Goal: Consume media (video, audio): Consume media (video, audio)

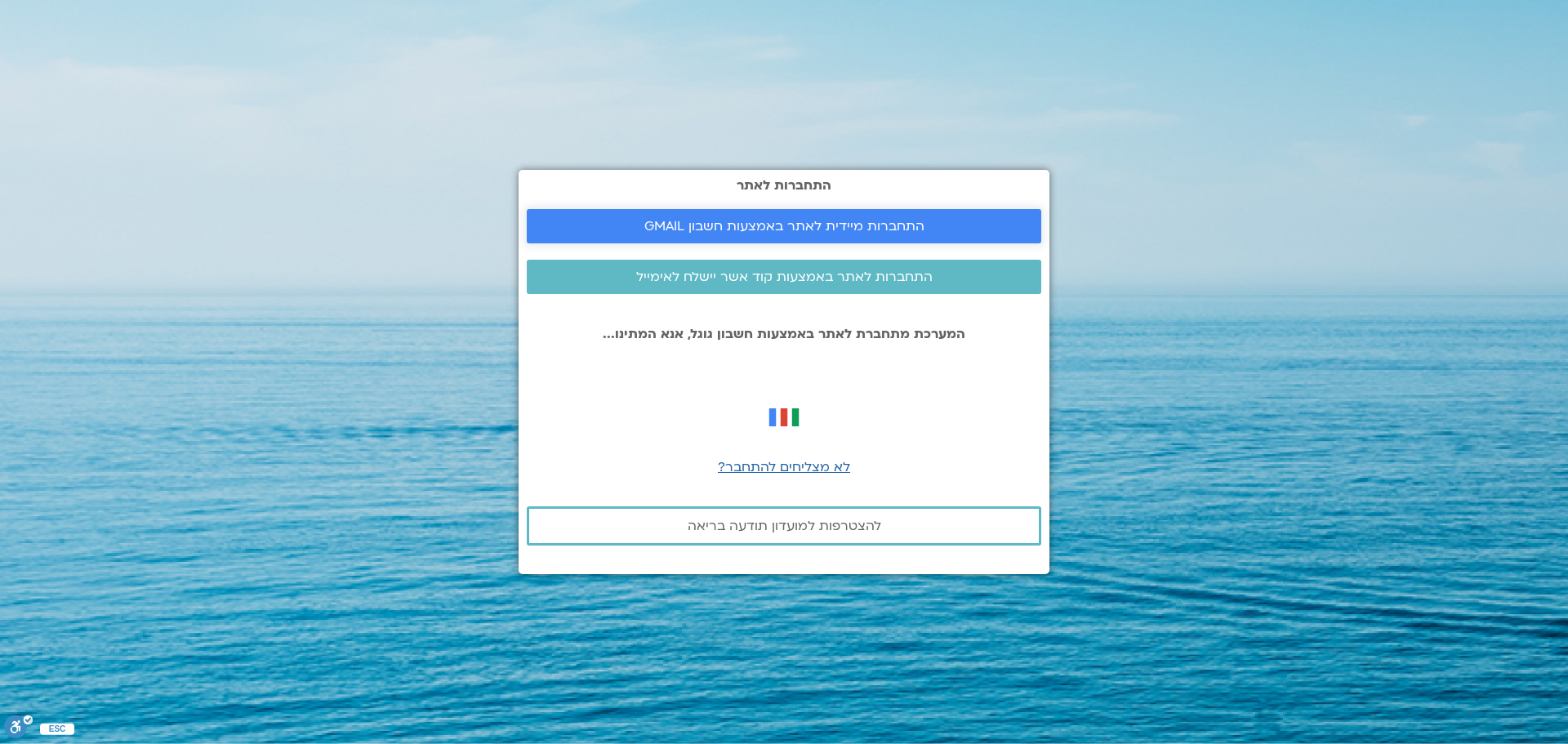
click at [836, 227] on span "התחברות מיידית לאתר באמצעות חשבון GMAIL" at bounding box center [784, 227] width 280 height 15
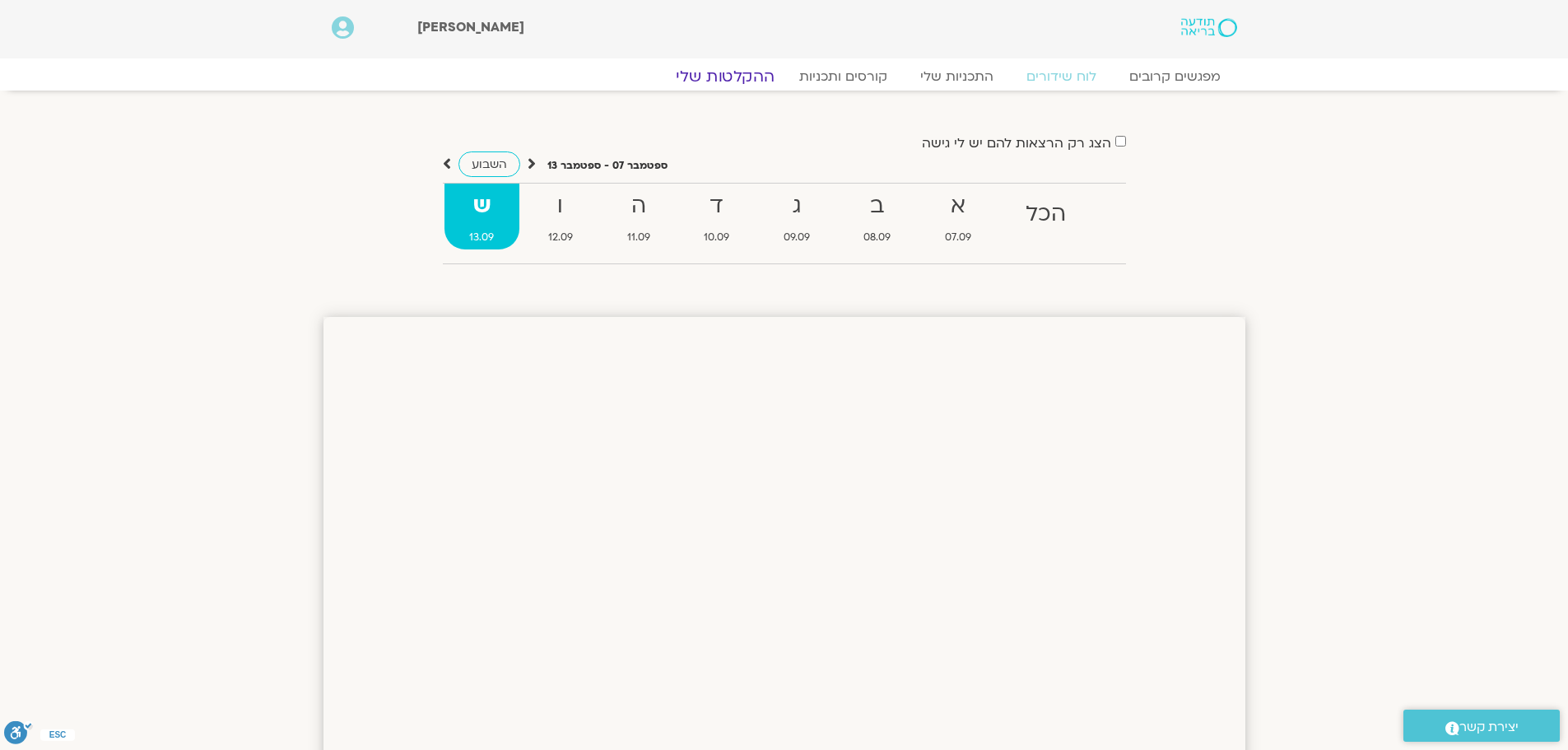
click at [738, 74] on link "ההקלטות שלי" at bounding box center [725, 76] width 139 height 20
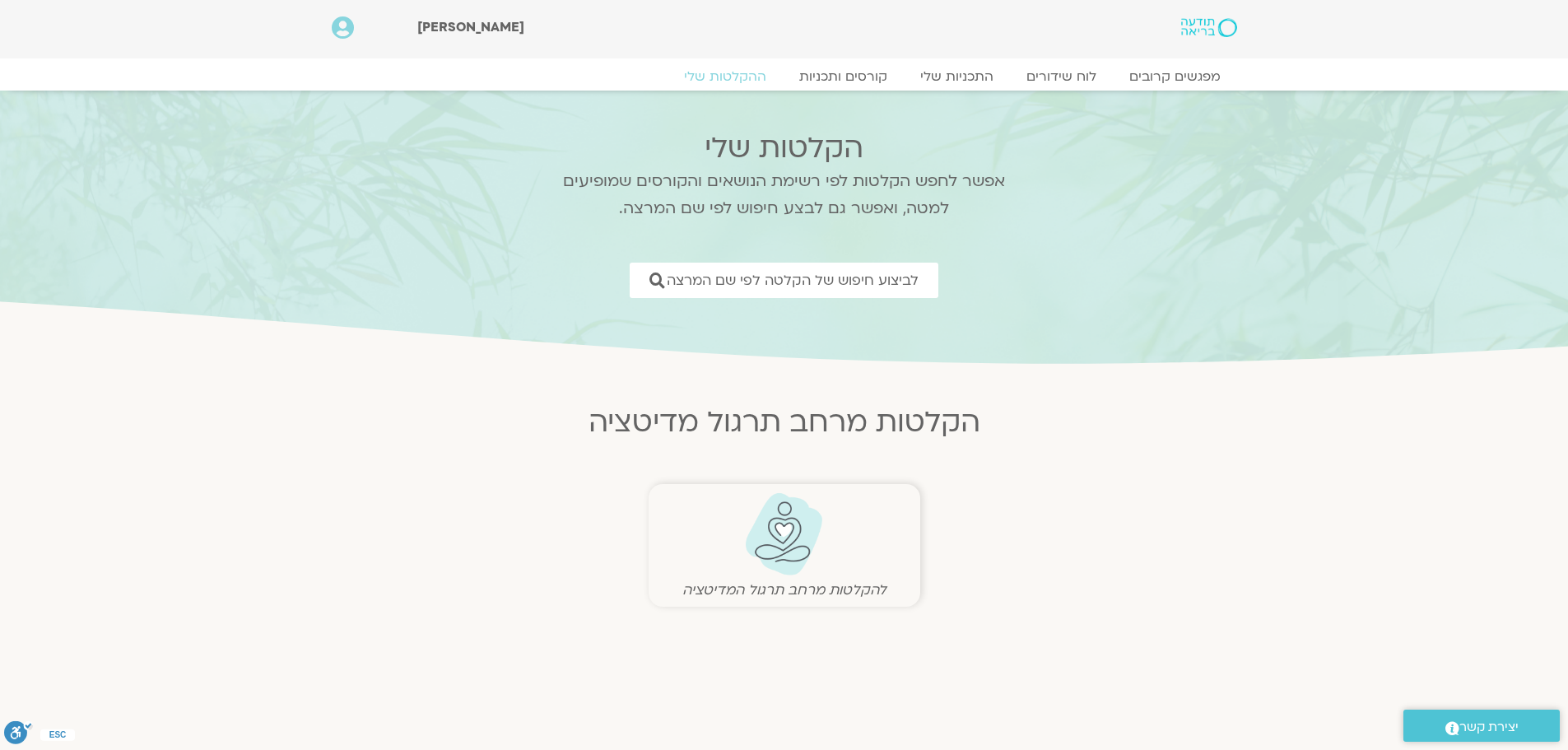
click at [808, 546] on img at bounding box center [784, 534] width 81 height 84
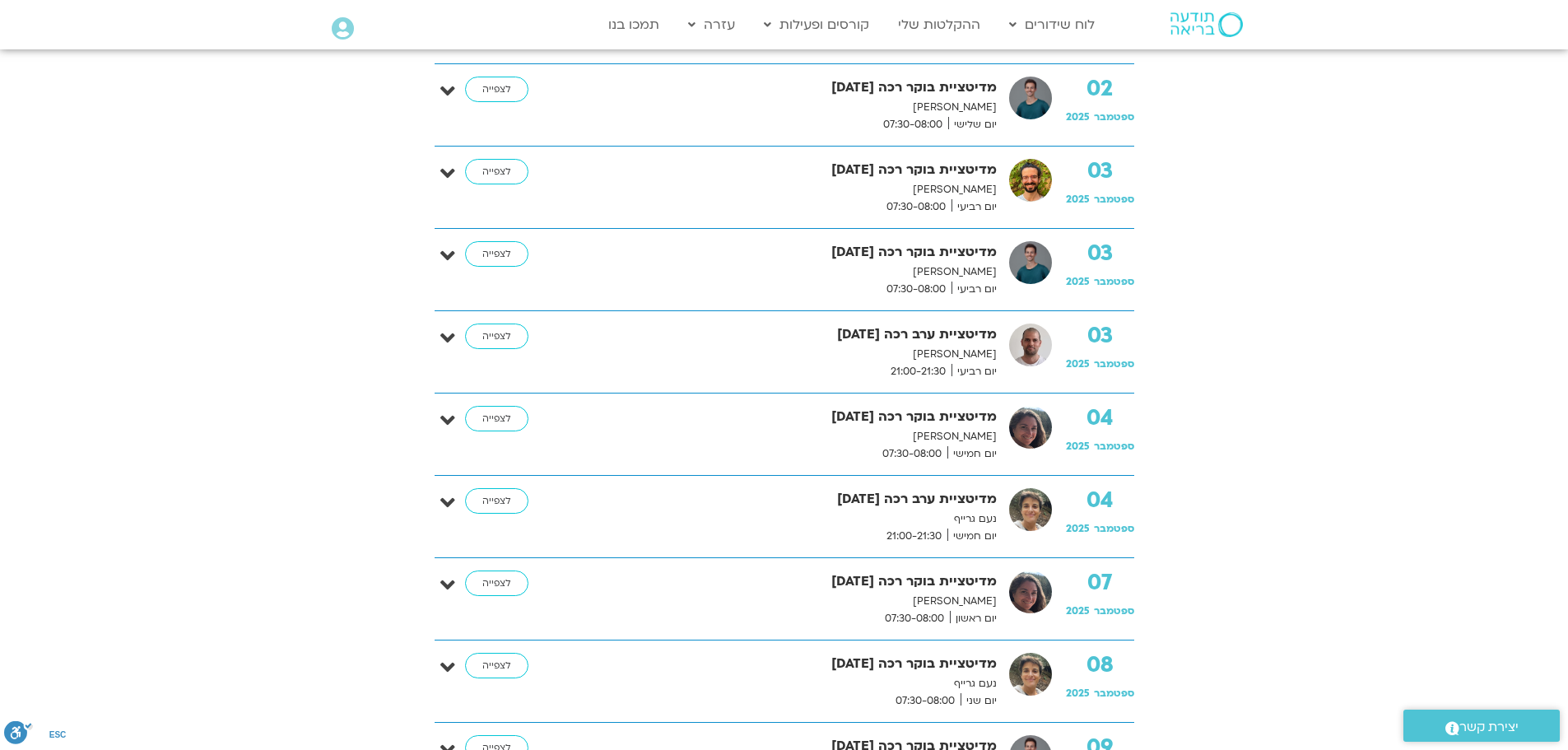
scroll to position [576, 0]
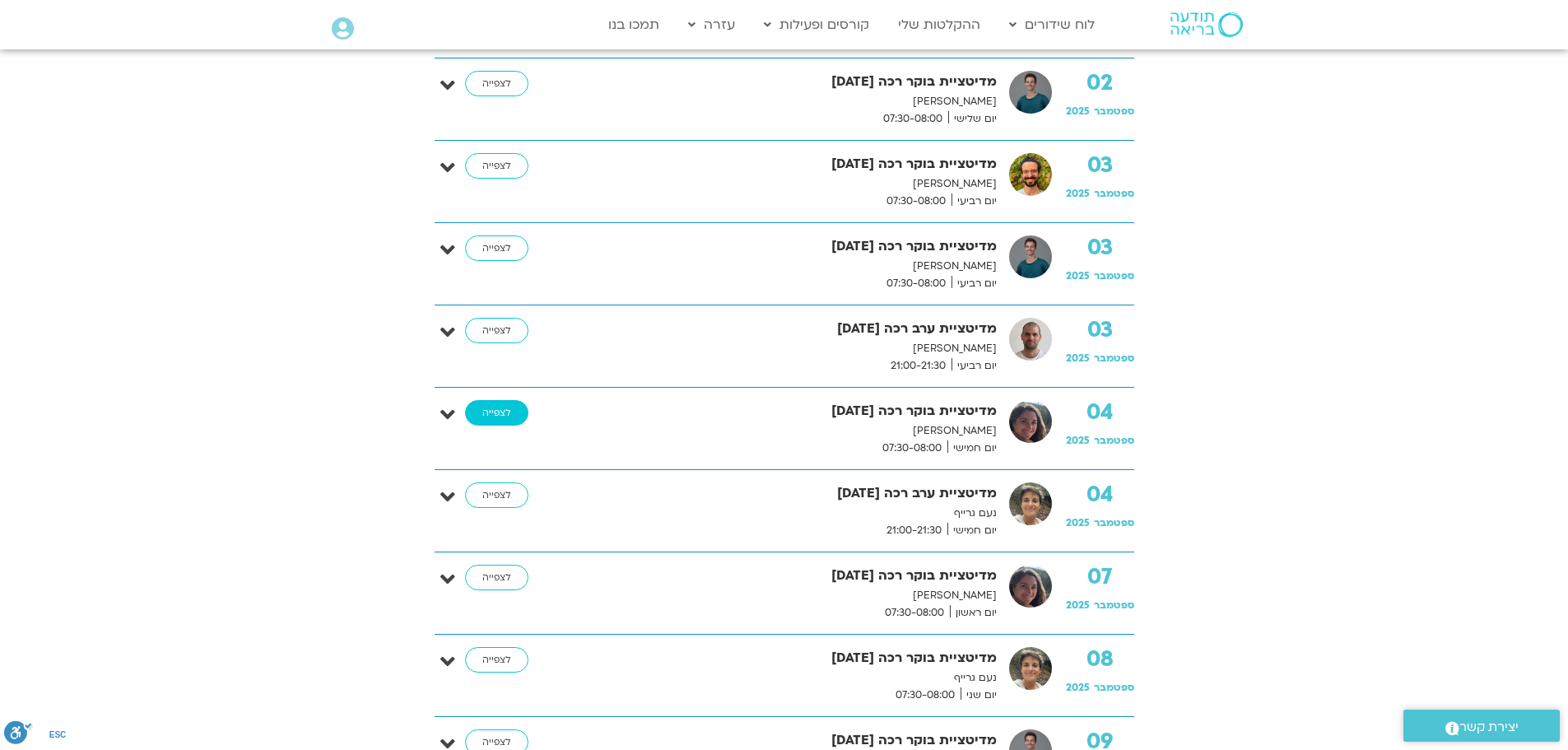
click at [505, 416] on link "לצפייה" at bounding box center [496, 414] width 63 height 27
